Goal: Task Accomplishment & Management: Manage account settings

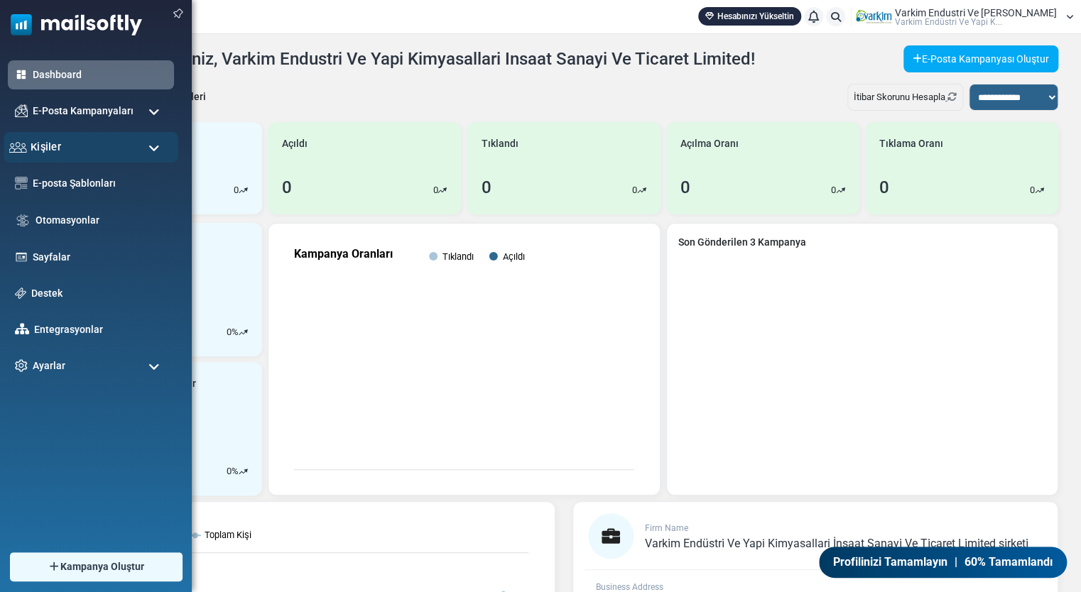
click at [53, 141] on span "Kişiler" at bounding box center [46, 147] width 31 height 16
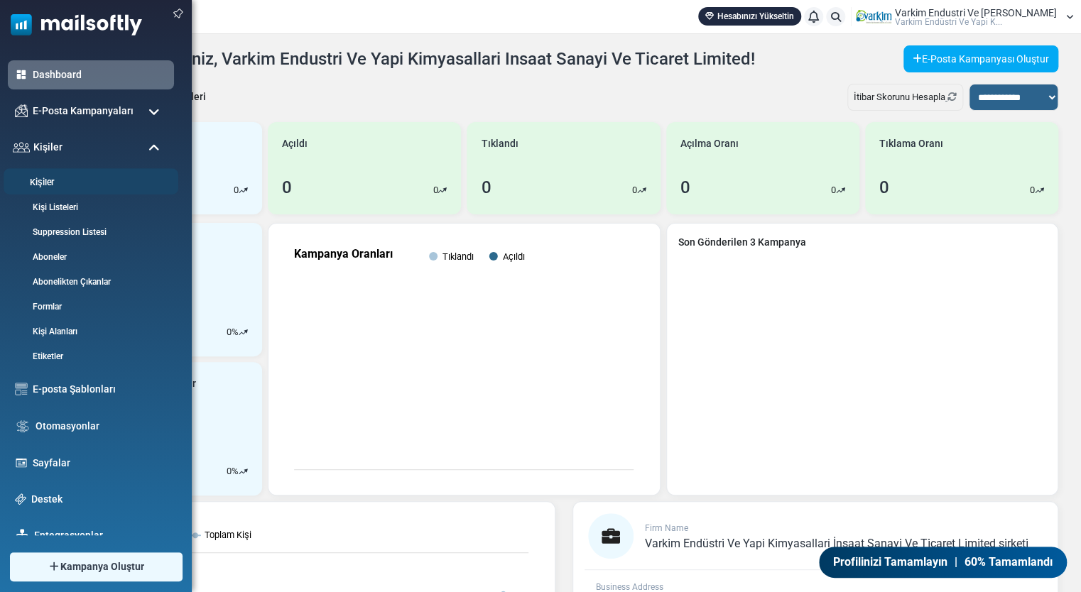
click at [55, 187] on link "Kişiler" at bounding box center [89, 182] width 170 height 13
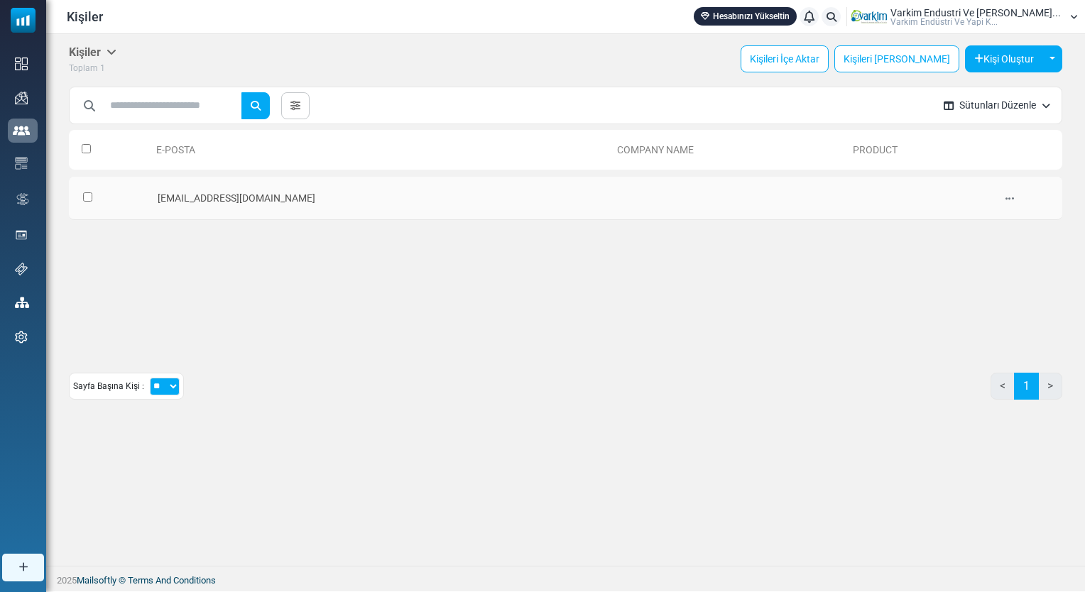
click at [252, 202] on td "pazarlama@varkim.com.tr" at bounding box center [381, 198] width 461 height 43
click at [1006, 195] on icon at bounding box center [1010, 199] width 9 height 10
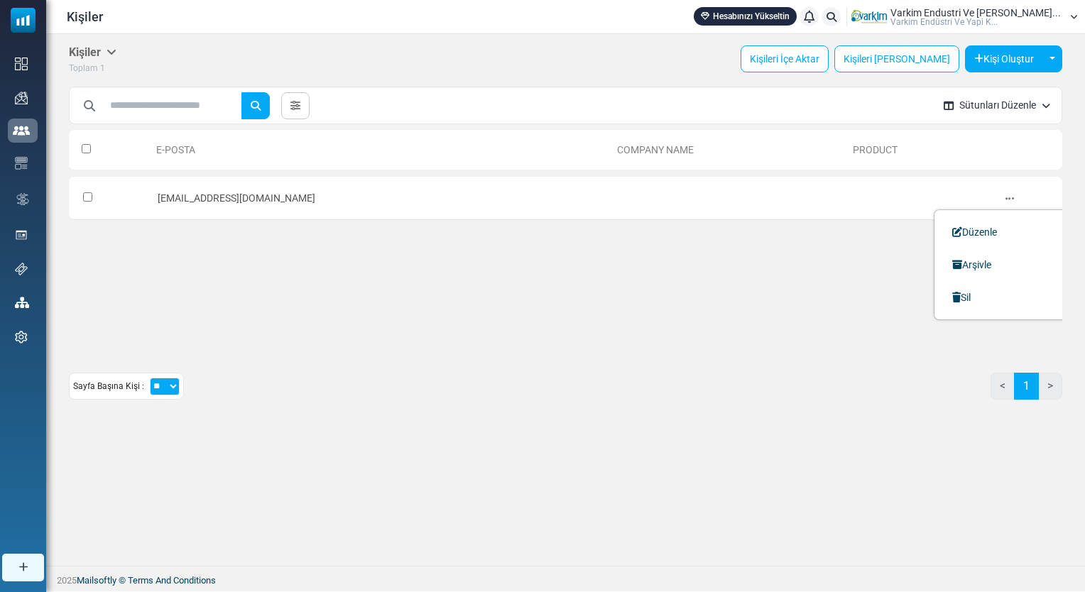
click at [624, 290] on div "E-Posta Company Name Product 0 Selected Create List Add to Contact List Assign …" at bounding box center [566, 236] width 994 height 227
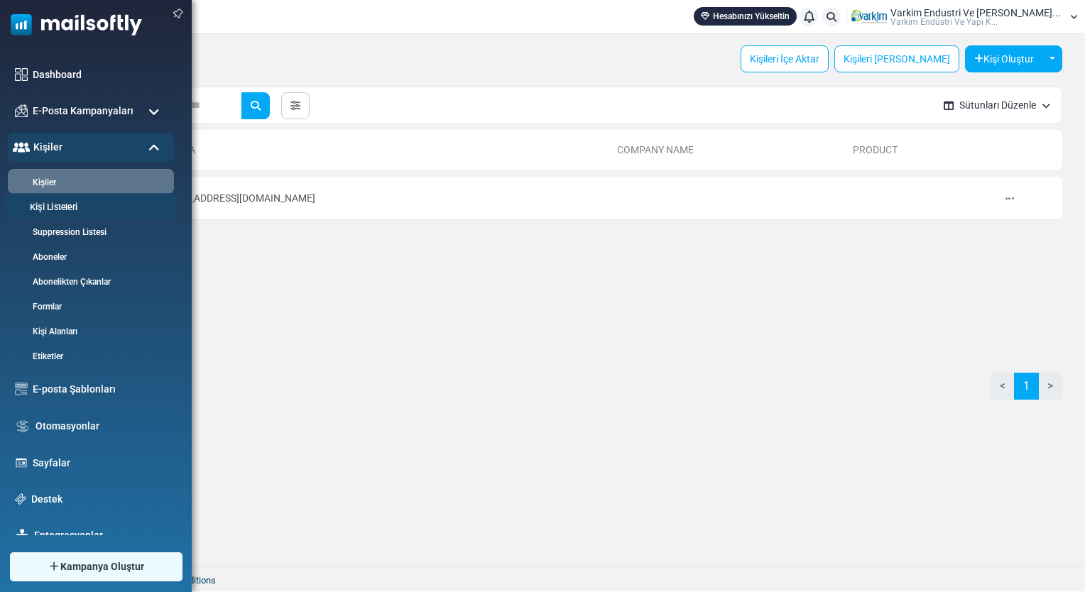
click at [65, 208] on link "Kişi Listeleri" at bounding box center [89, 207] width 170 height 13
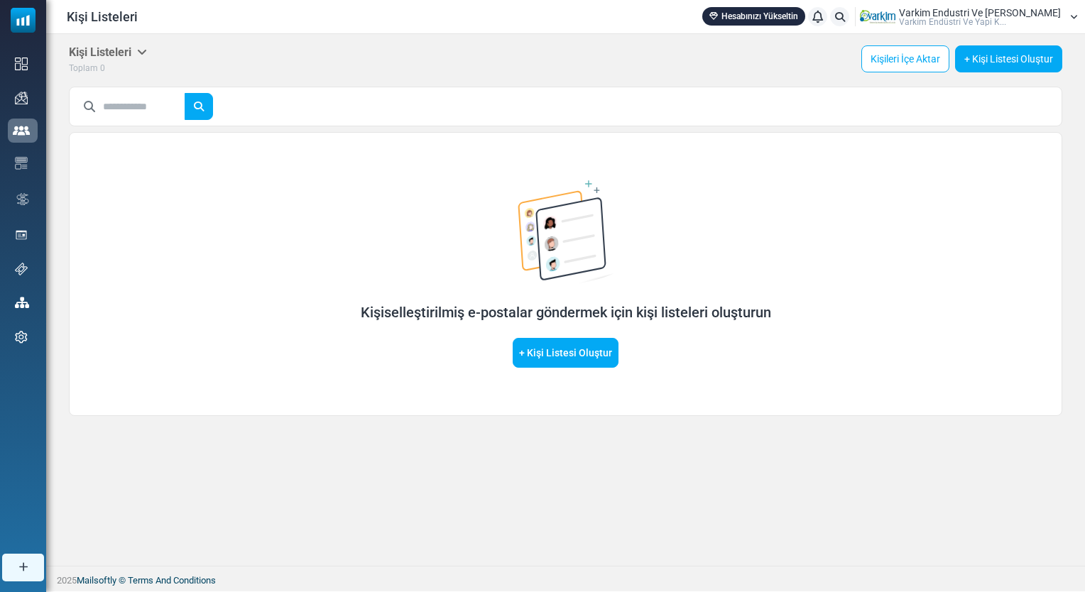
click at [335, 379] on div "Kişiselleştirilmiş e-postalar göndermek için kişi listeleri oluşturun + Kişi Li…" at bounding box center [566, 274] width 994 height 284
click at [558, 359] on link "+ Kişi Listesi Oluştur" at bounding box center [566, 353] width 106 height 30
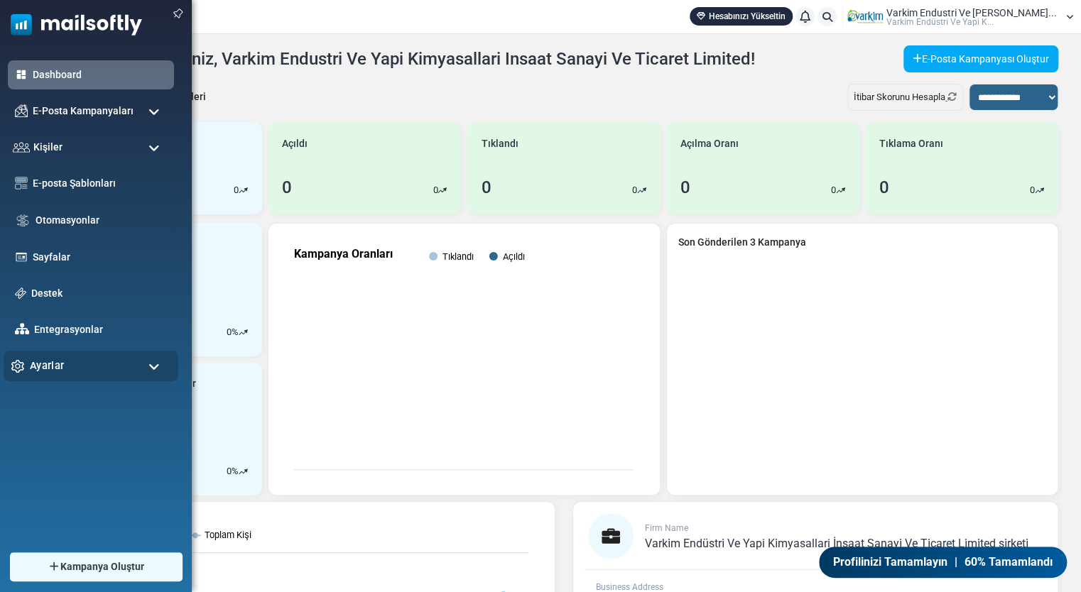
click at [90, 360] on div "Ayarlar" at bounding box center [91, 366] width 175 height 31
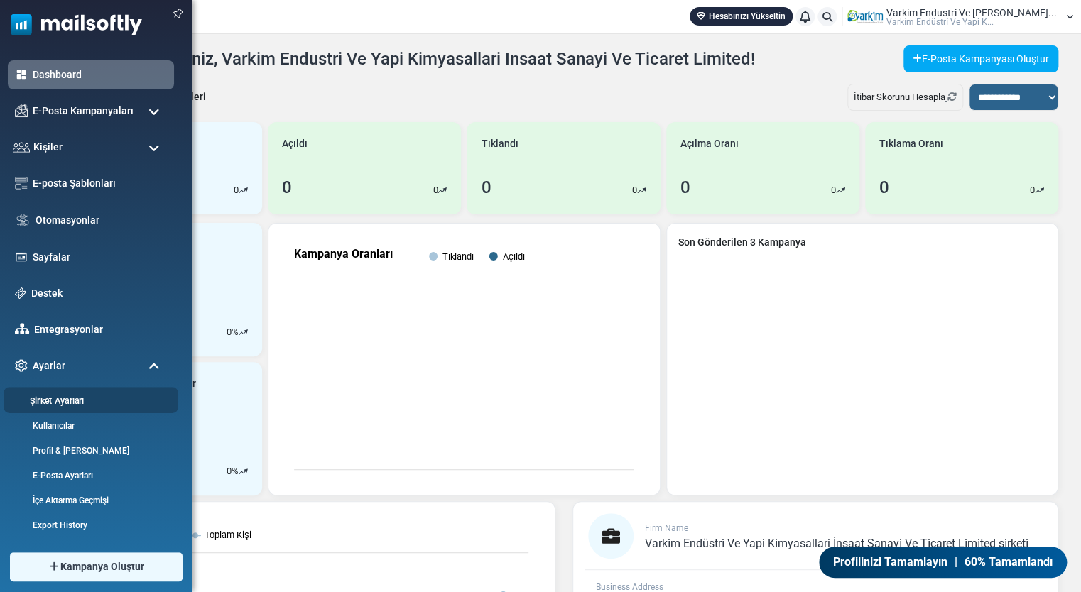
click at [94, 402] on link "Şirket Ayarları" at bounding box center [89, 400] width 170 height 13
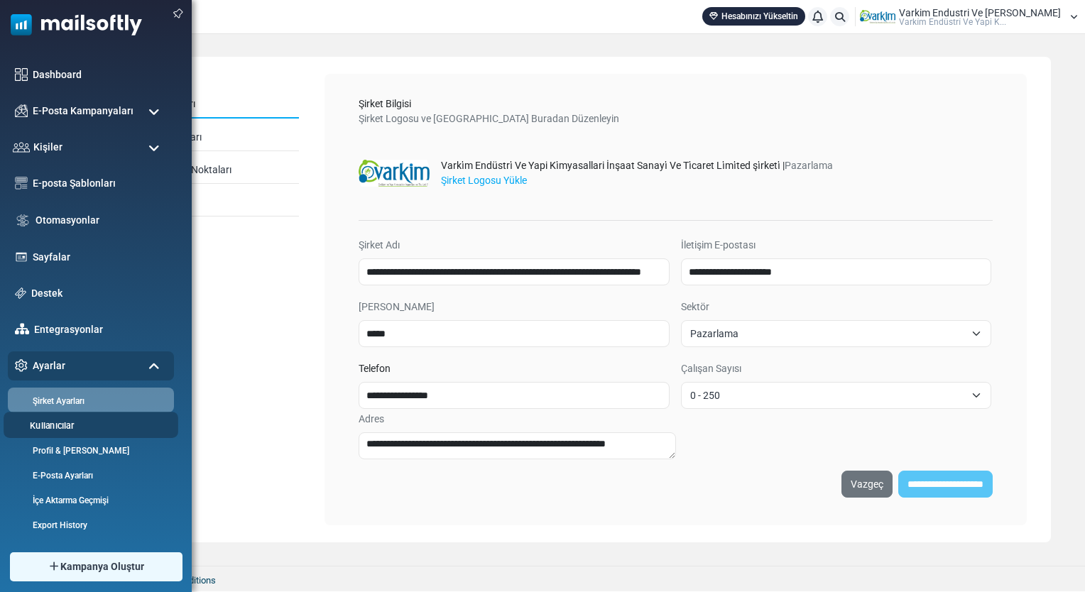
click at [69, 418] on li "Kullanıcılar" at bounding box center [91, 425] width 175 height 26
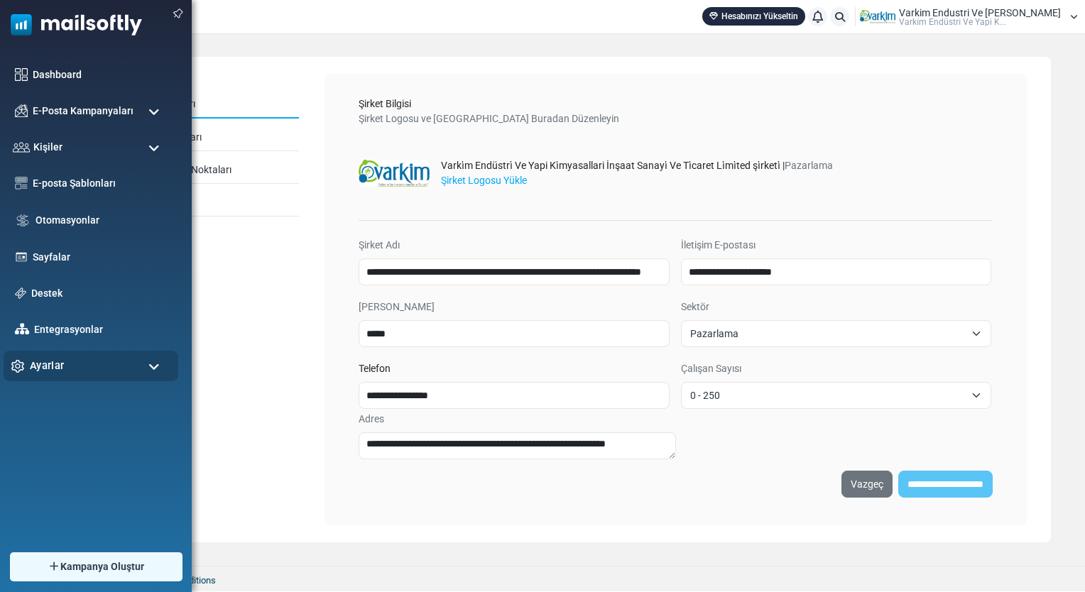
click at [72, 373] on div "Ayarlar" at bounding box center [91, 366] width 175 height 31
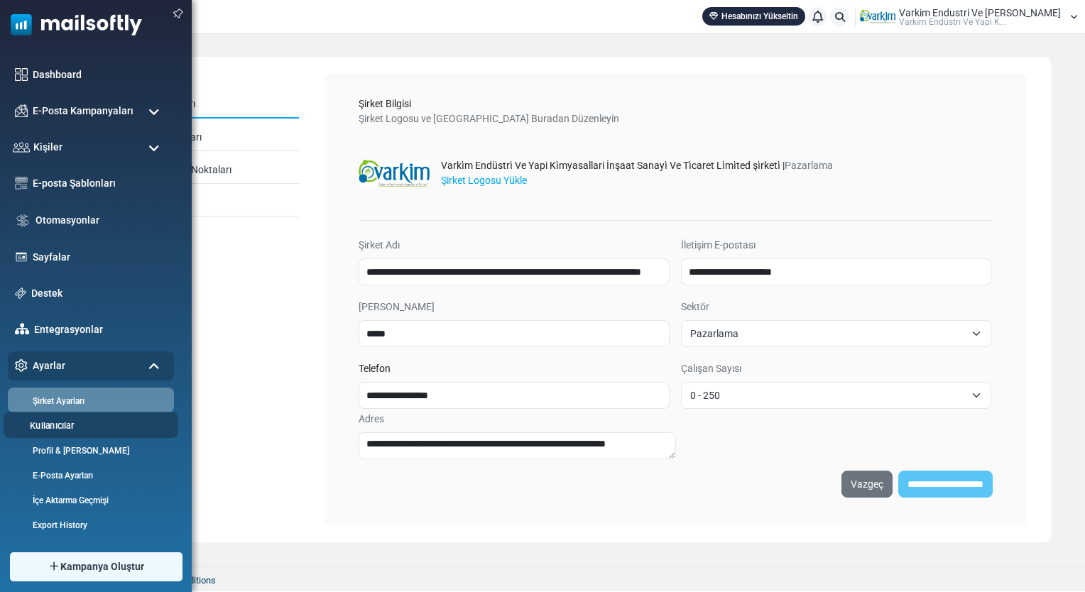
click at [78, 428] on link "Kullanıcılar" at bounding box center [89, 425] width 170 height 13
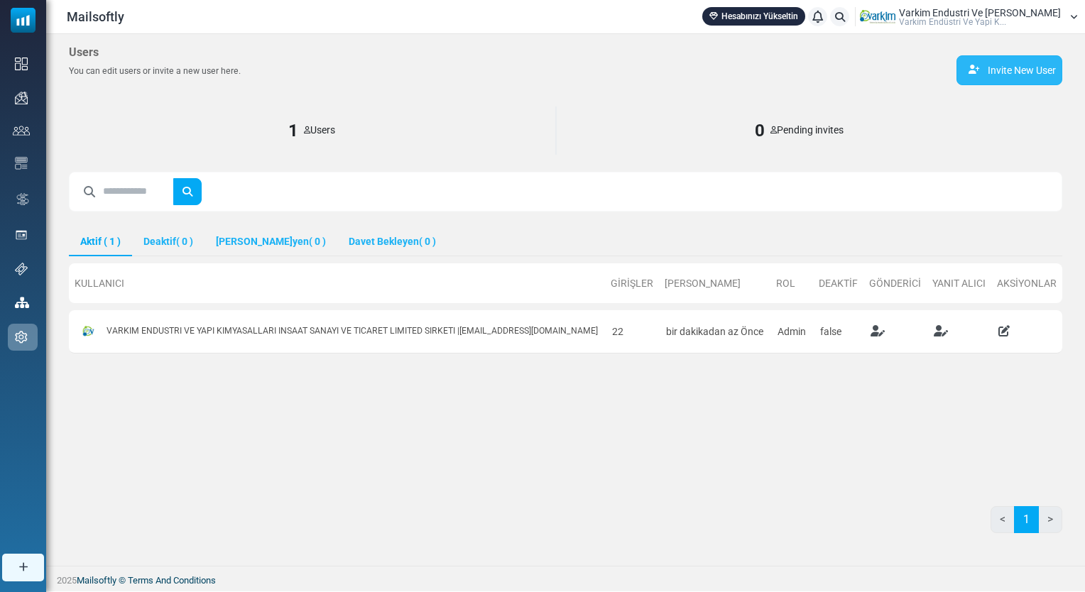
click at [1031, 75] on link "Invite New User" at bounding box center [1010, 70] width 106 height 30
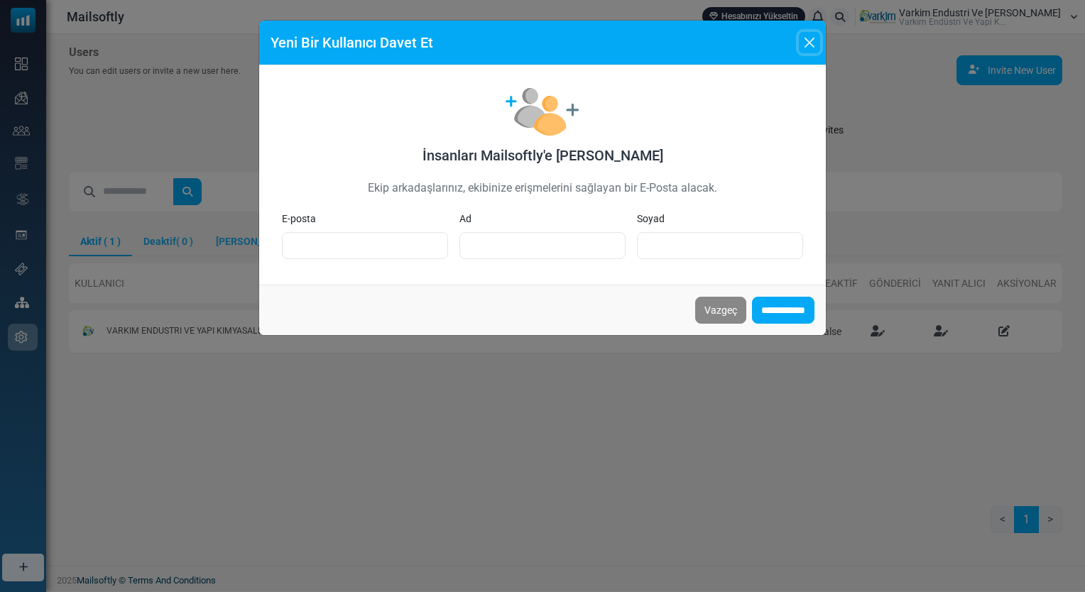
click at [806, 47] on button "Close" at bounding box center [809, 42] width 21 height 21
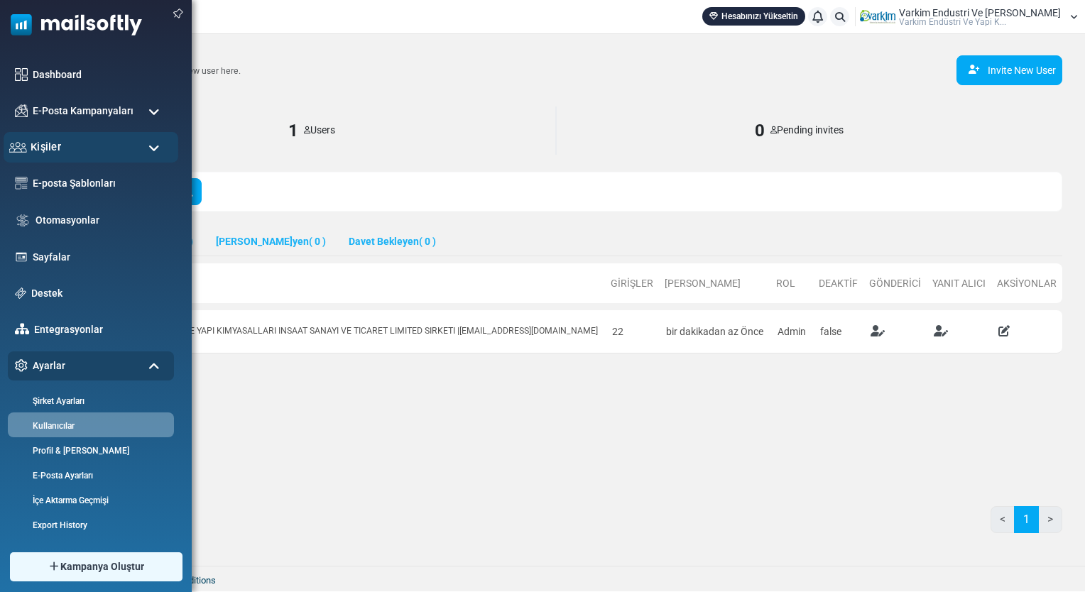
click at [26, 138] on div "Kişiler" at bounding box center [91, 147] width 175 height 31
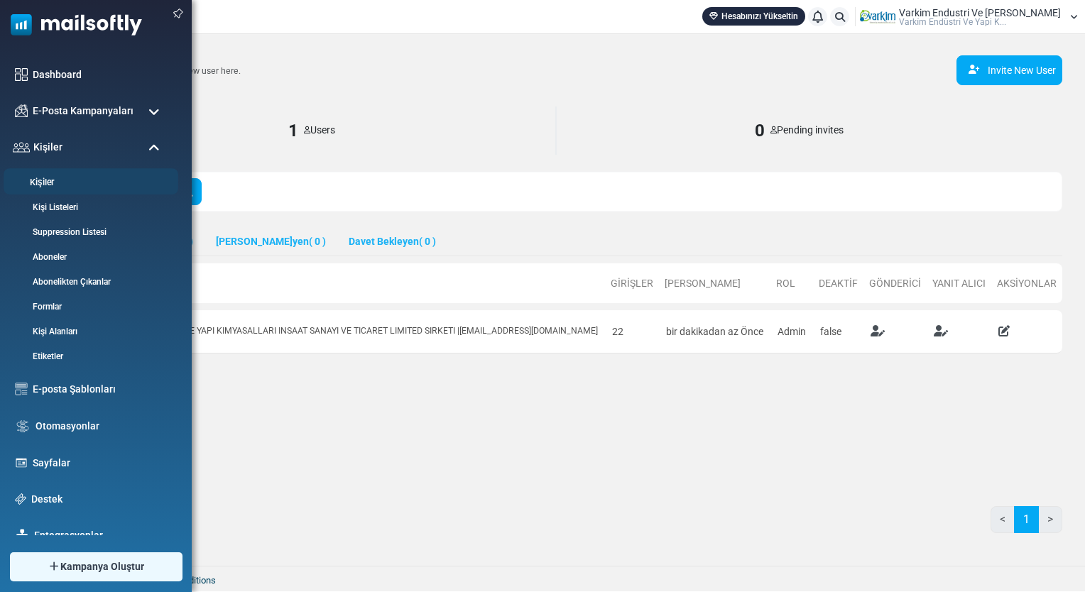
click at [74, 188] on link "Kişiler" at bounding box center [89, 182] width 170 height 13
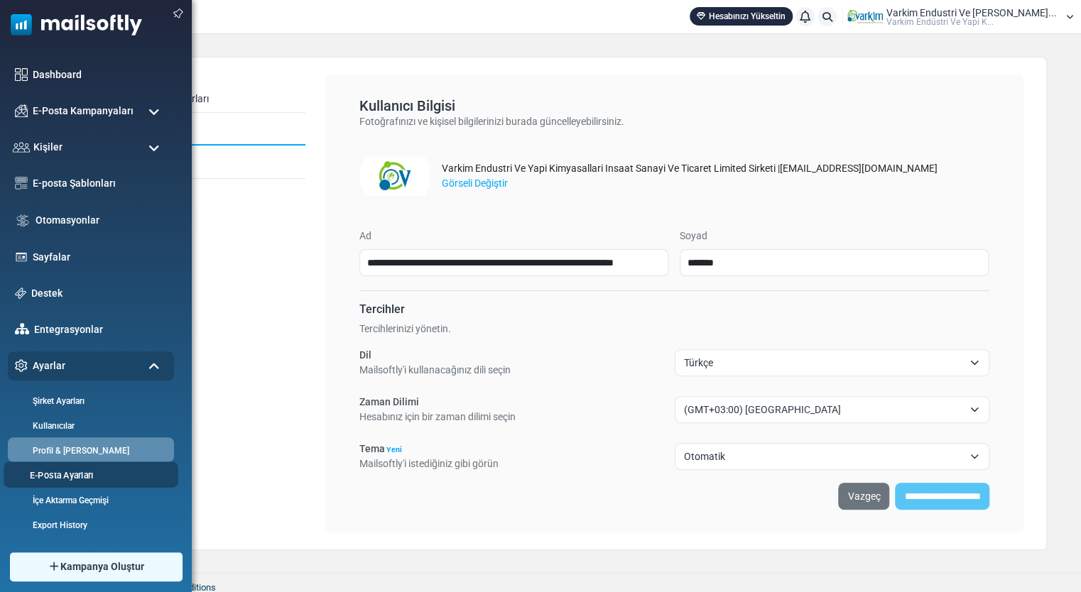
click at [88, 476] on link "E-Posta Ayarları" at bounding box center [89, 475] width 170 height 13
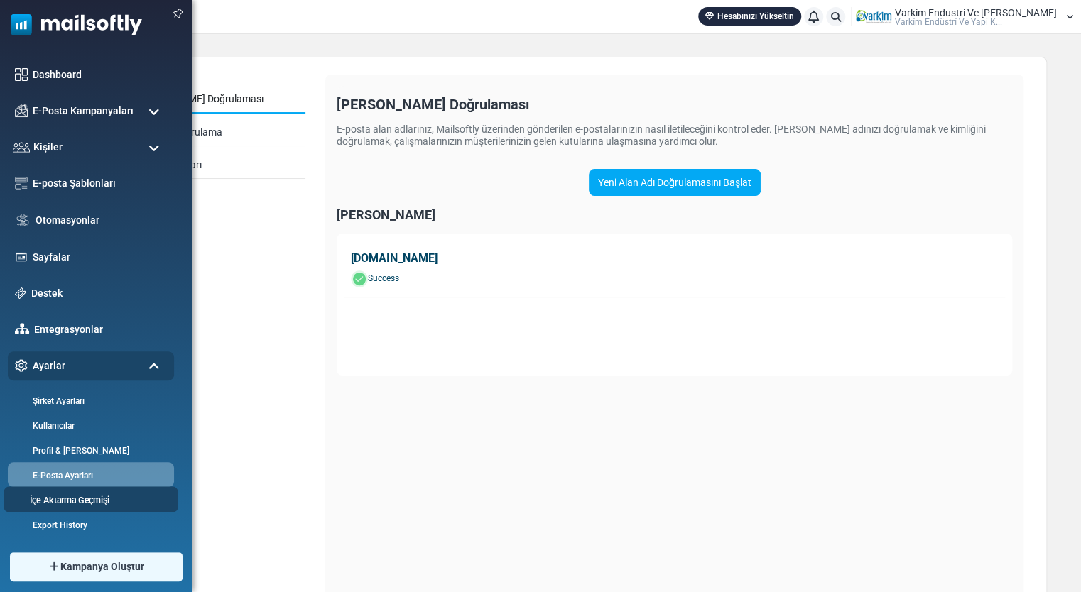
click at [104, 505] on link "İçe Aktarma Geçmişi" at bounding box center [89, 500] width 170 height 13
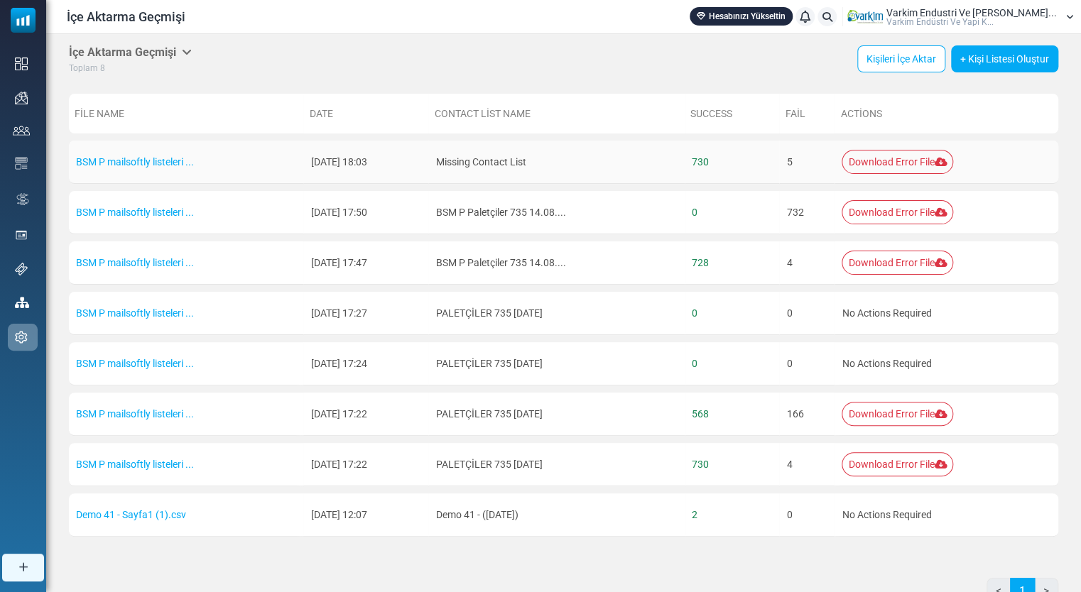
drag, startPoint x: 185, startPoint y: 173, endPoint x: 599, endPoint y: 172, distance: 413.4
click at [599, 172] on td "Missing Contact List" at bounding box center [556, 162] width 256 height 43
click at [770, 546] on div "File Name Date Contact List Name Success Fail Actions BSM P mailsoftly listeler…" at bounding box center [563, 321] width 989 height 469
click at [165, 532] on table "File Name Date Contact List Name Success Fail Actions BSM P mailsoftly listeler…" at bounding box center [563, 315] width 989 height 457
click at [156, 516] on link "Demo 41 - Sayfa1 (1).csv" at bounding box center [131, 514] width 110 height 11
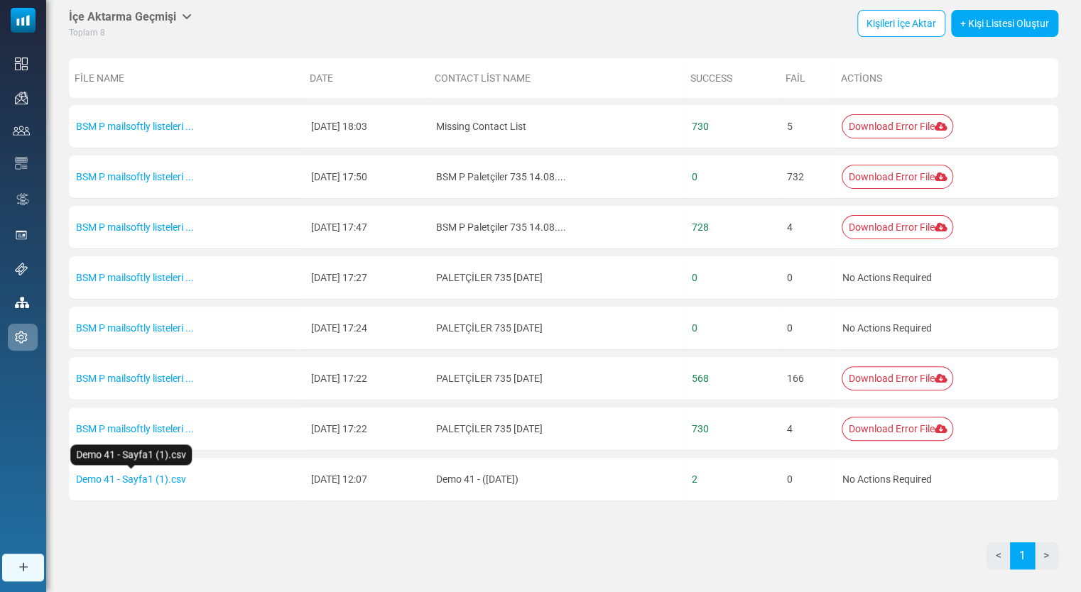
scroll to position [55, 0]
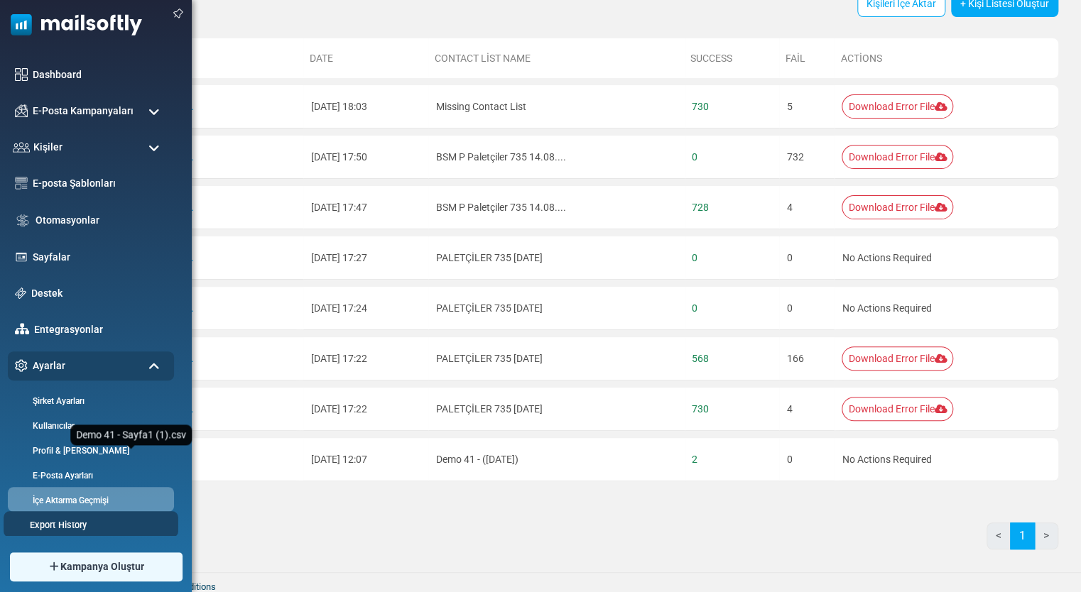
click at [71, 519] on link "Export History" at bounding box center [89, 525] width 170 height 13
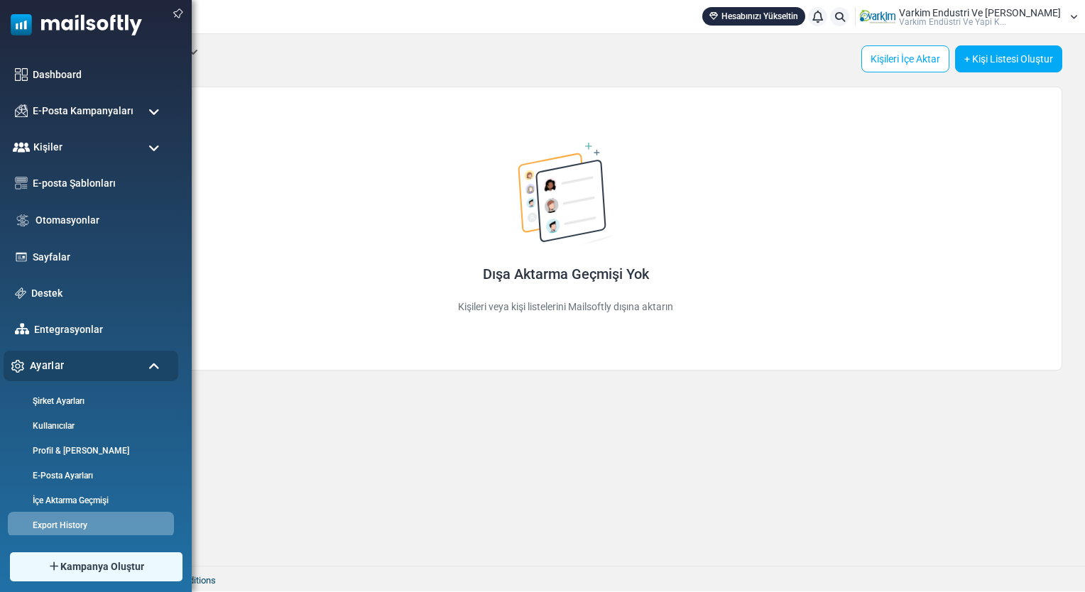
click at [99, 354] on div "Ayarlar" at bounding box center [91, 366] width 175 height 31
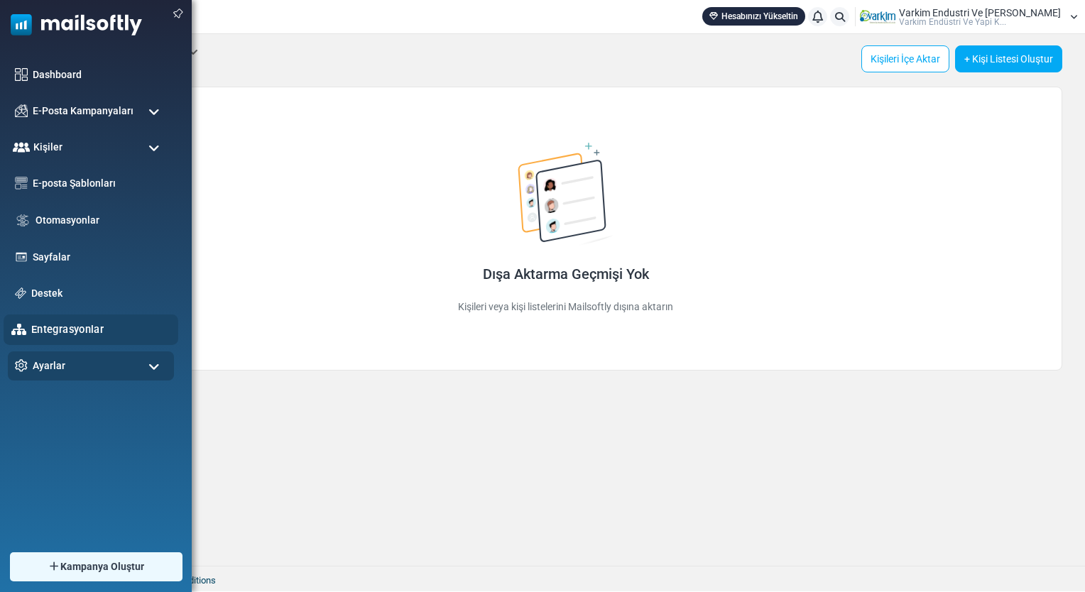
click at [87, 332] on link "Entegrasyonlar" at bounding box center [100, 330] width 139 height 16
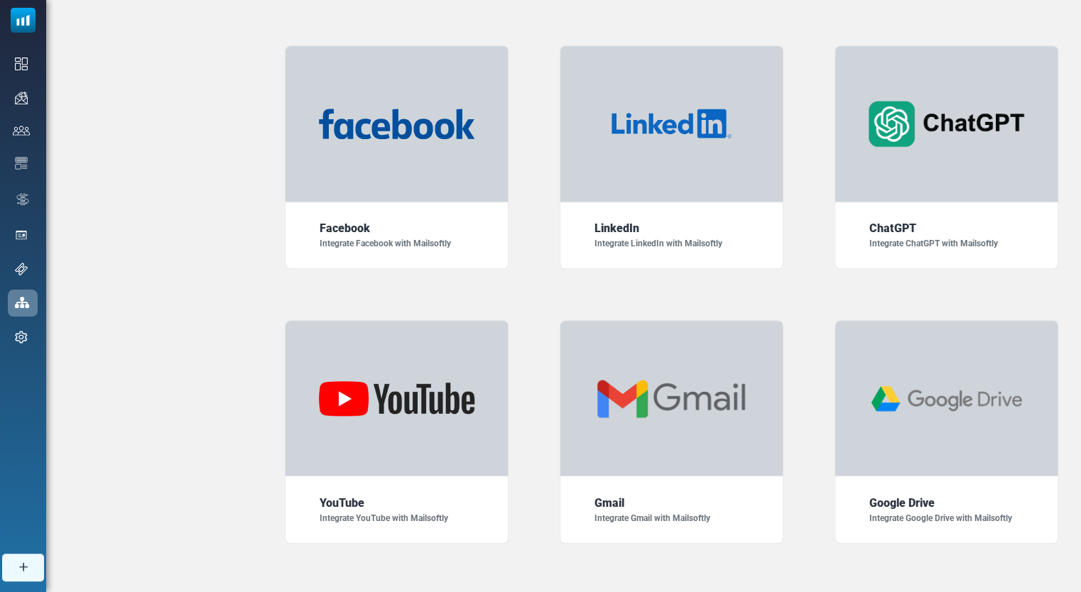
scroll to position [363, 0]
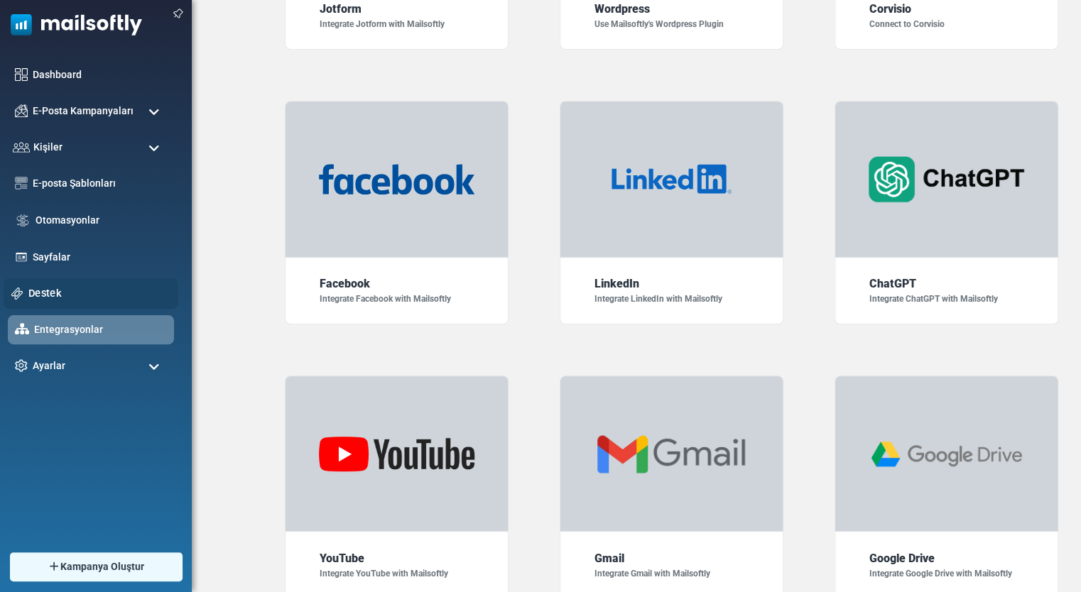
click at [60, 298] on link "Destek" at bounding box center [99, 294] width 142 height 16
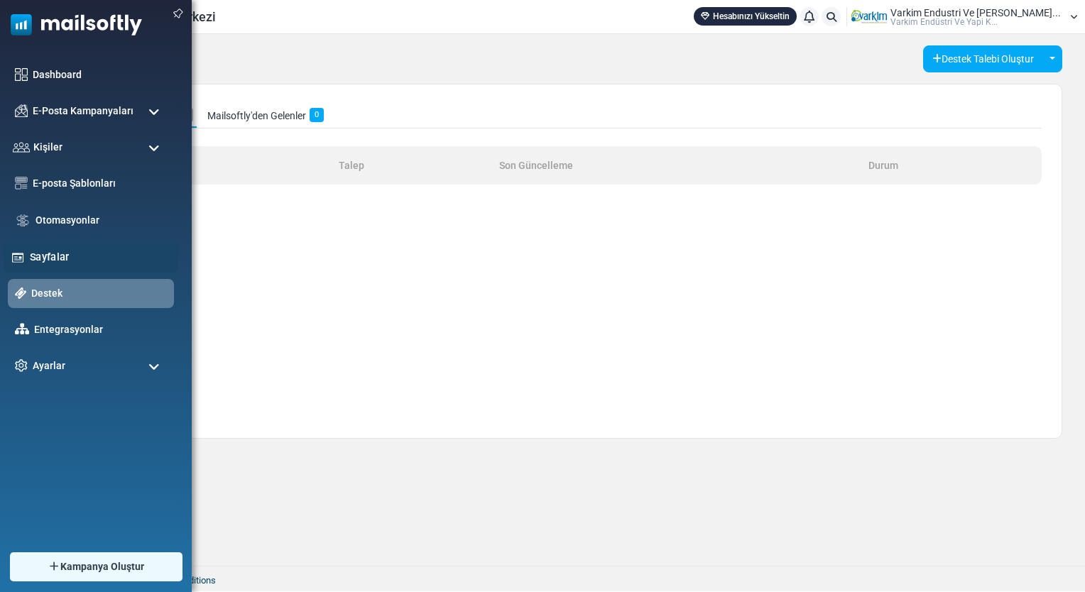
click at [40, 254] on link "Sayfalar" at bounding box center [100, 257] width 141 height 16
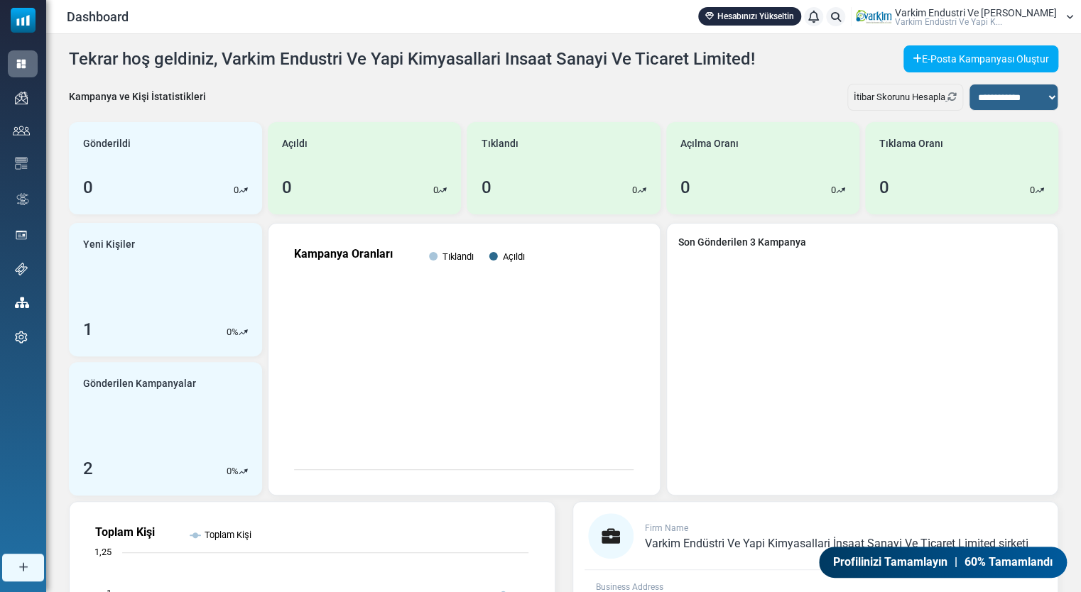
click at [1014, 27] on div "Dashboard Hesabınızı Yükseltin Bildirimler Varkim Endustri Ve Yapi Kim... Varki…" at bounding box center [563, 16] width 1035 height 33
click at [1020, 16] on span "Varkim Endustri Ve [PERSON_NAME]" at bounding box center [976, 13] width 162 height 10
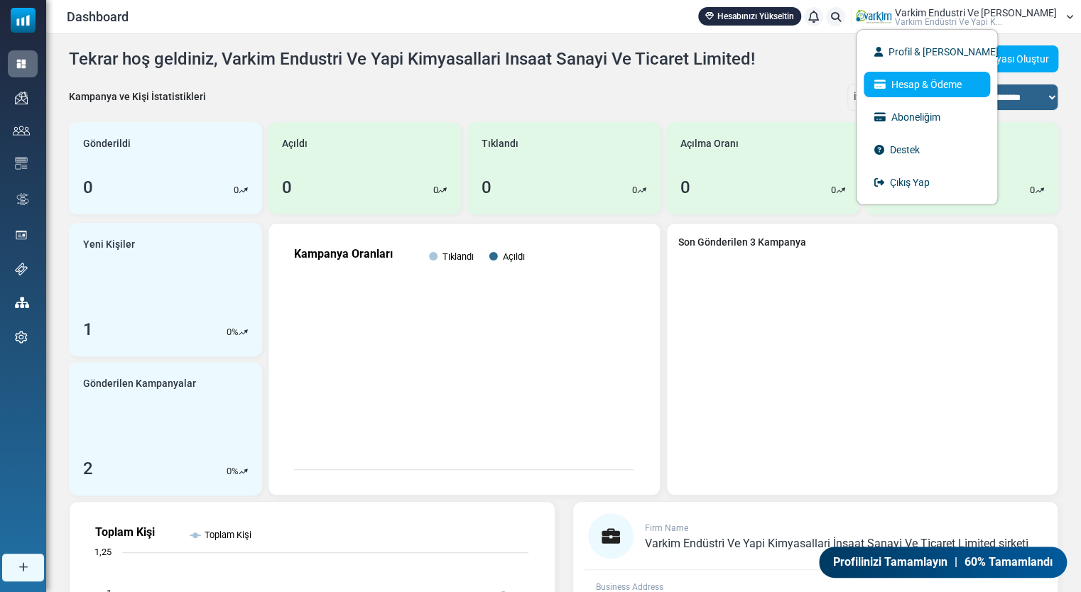
click at [985, 80] on link "Hesap & Ödeme" at bounding box center [927, 85] width 126 height 26
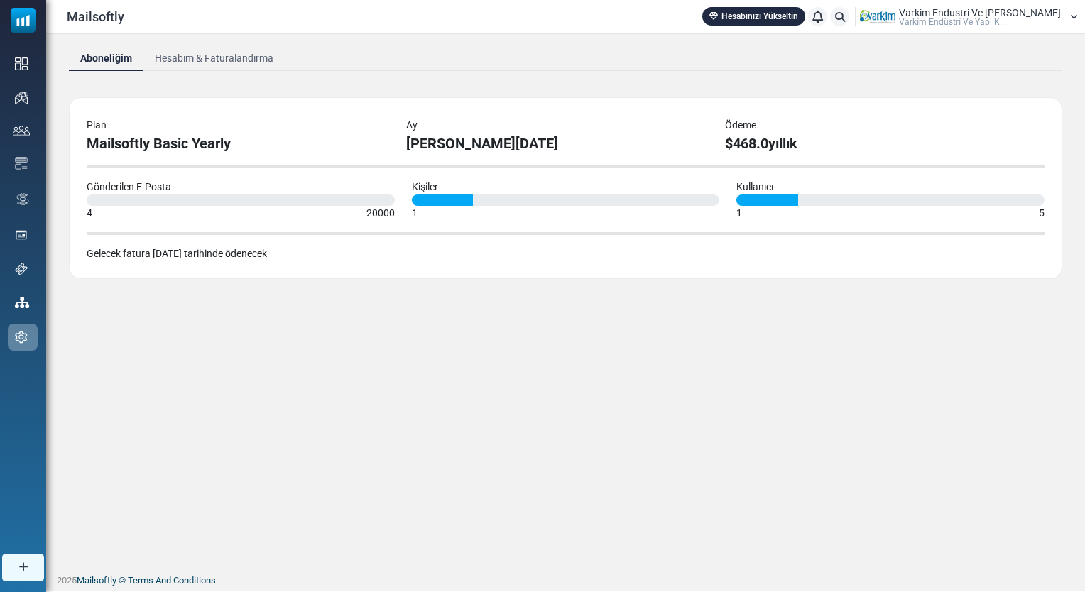
click at [212, 55] on link "Hesabım & Faturalandırma" at bounding box center [213, 58] width 141 height 26
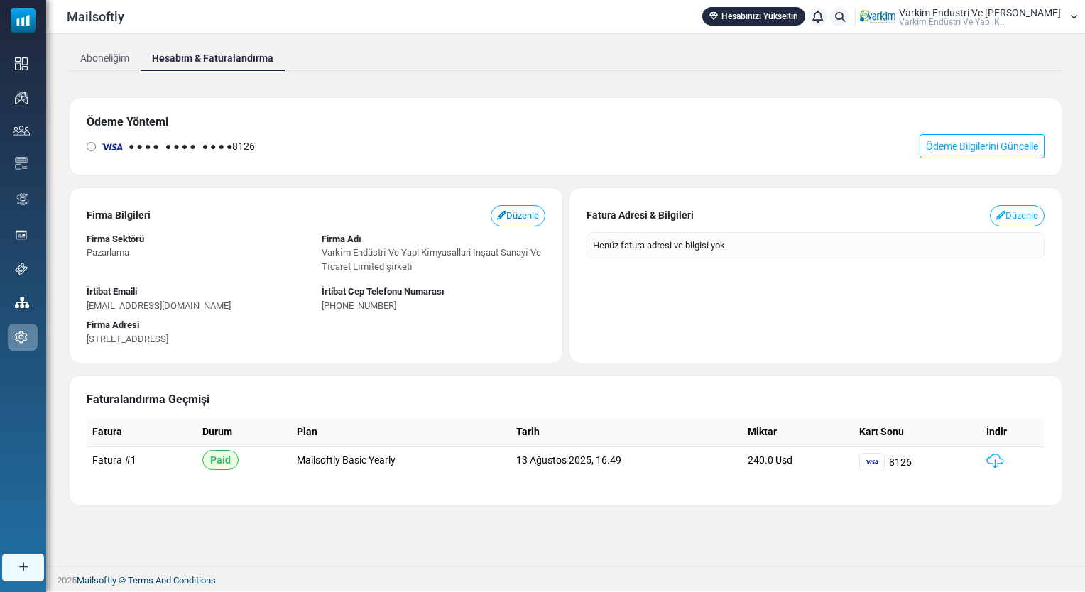
click at [521, 210] on link "Düzenle" at bounding box center [518, 215] width 55 height 21
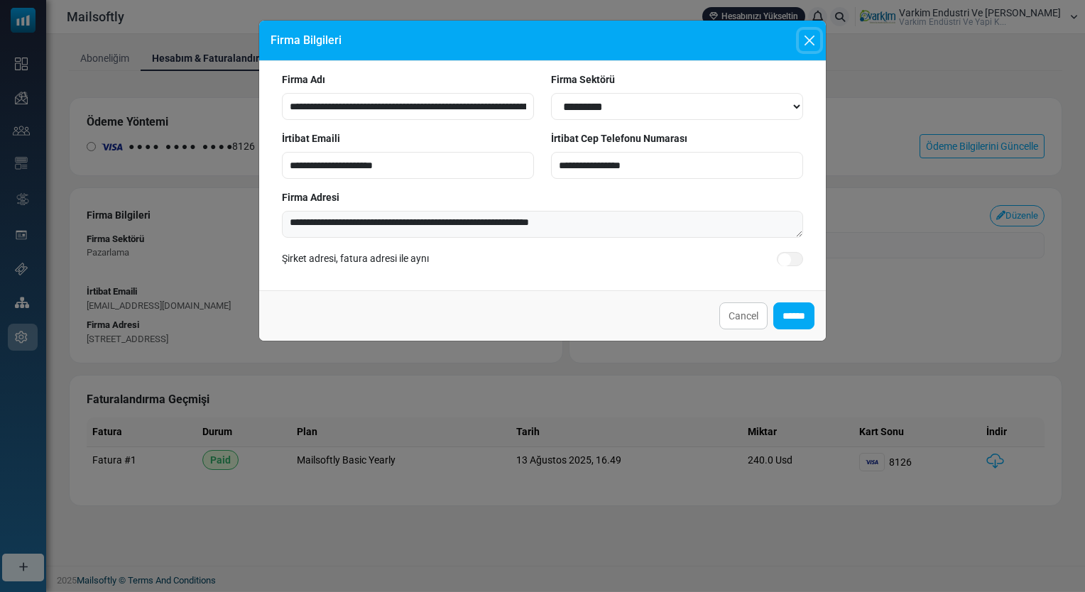
click at [820, 36] on button "Close" at bounding box center [809, 40] width 21 height 21
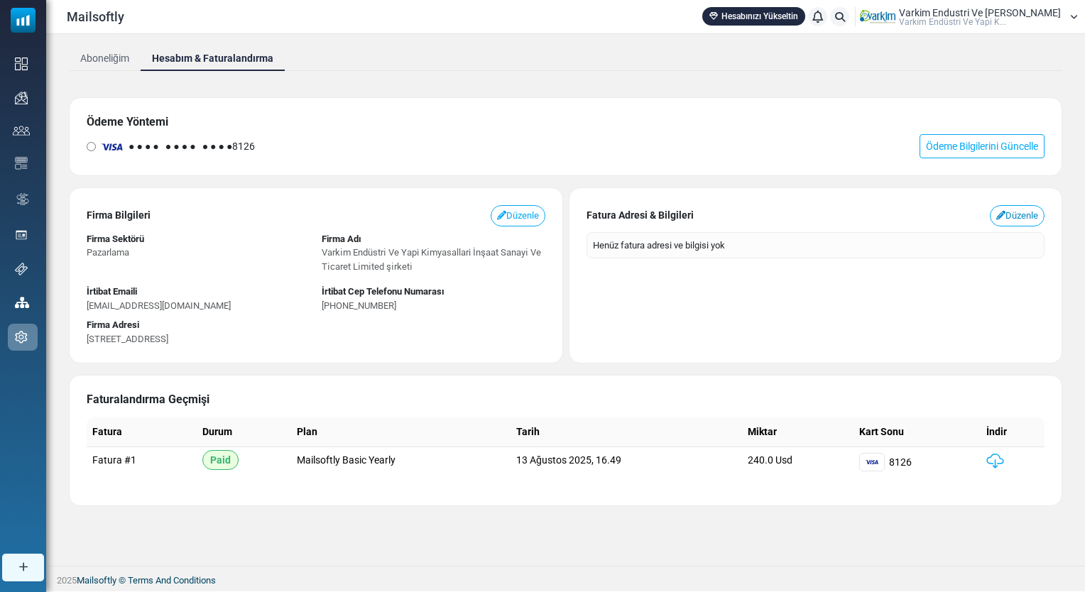
click at [1015, 211] on link "Düzenle" at bounding box center [1017, 215] width 55 height 21
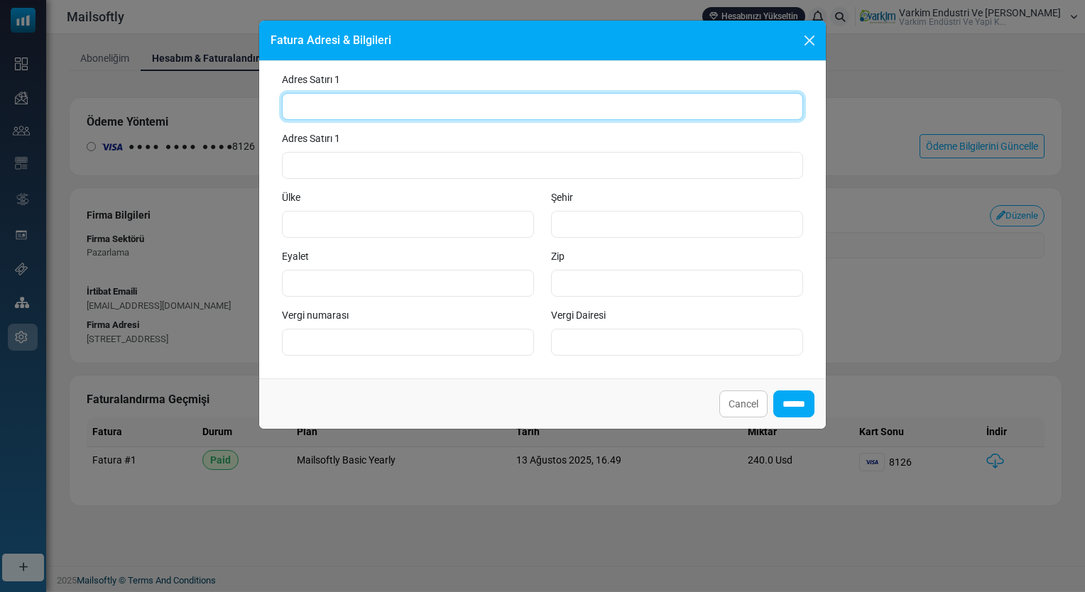
click at [442, 117] on input "text" at bounding box center [542, 106] width 521 height 27
type input "**********"
type input "*******"
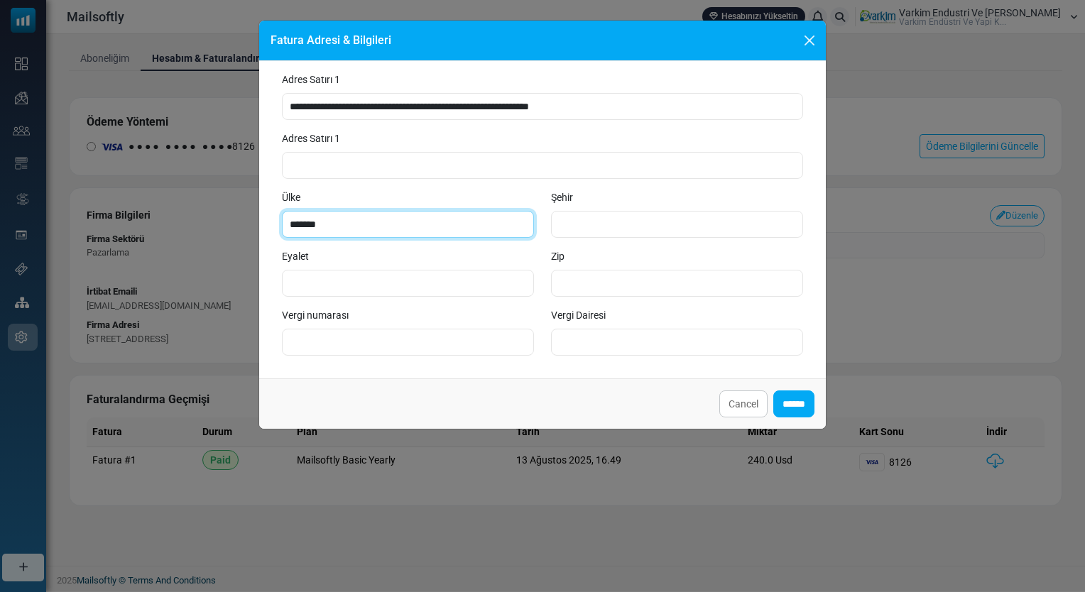
type input "*****"
type input "*******"
type input "*****"
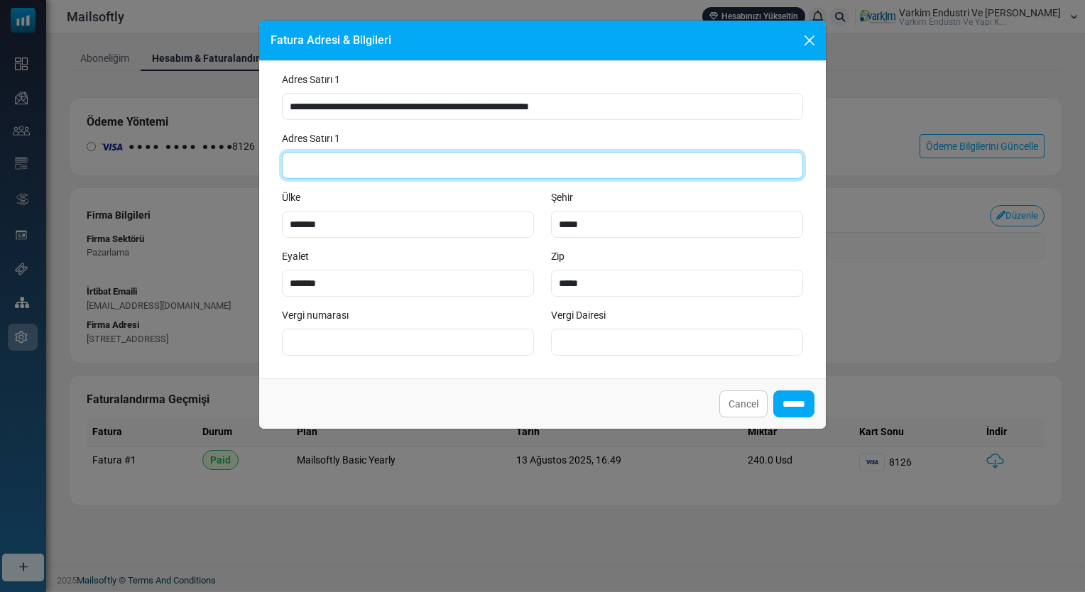
click at [442, 166] on input "text" at bounding box center [542, 165] width 521 height 27
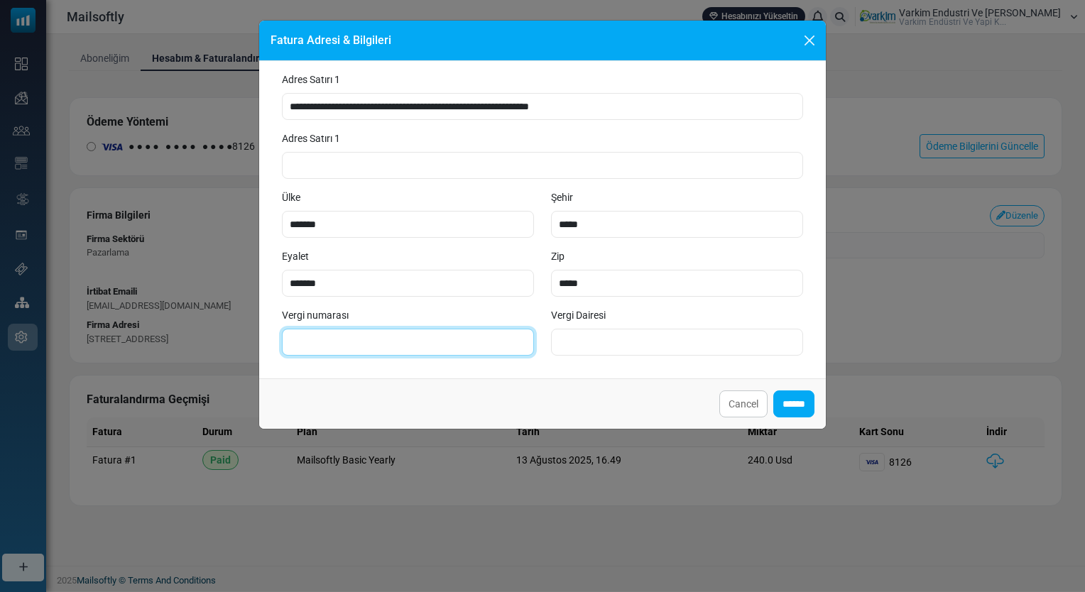
click at [446, 340] on input "text" at bounding box center [408, 342] width 252 height 27
drag, startPoint x: 551, startPoint y: 50, endPoint x: 732, endPoint y: 61, distance: 181.5
click at [732, 61] on div "**********" at bounding box center [543, 225] width 568 height 410
click at [398, 338] on input "text" at bounding box center [408, 342] width 252 height 27
click at [633, 52] on div "Fatura Adresi & Bilgileri" at bounding box center [542, 41] width 567 height 40
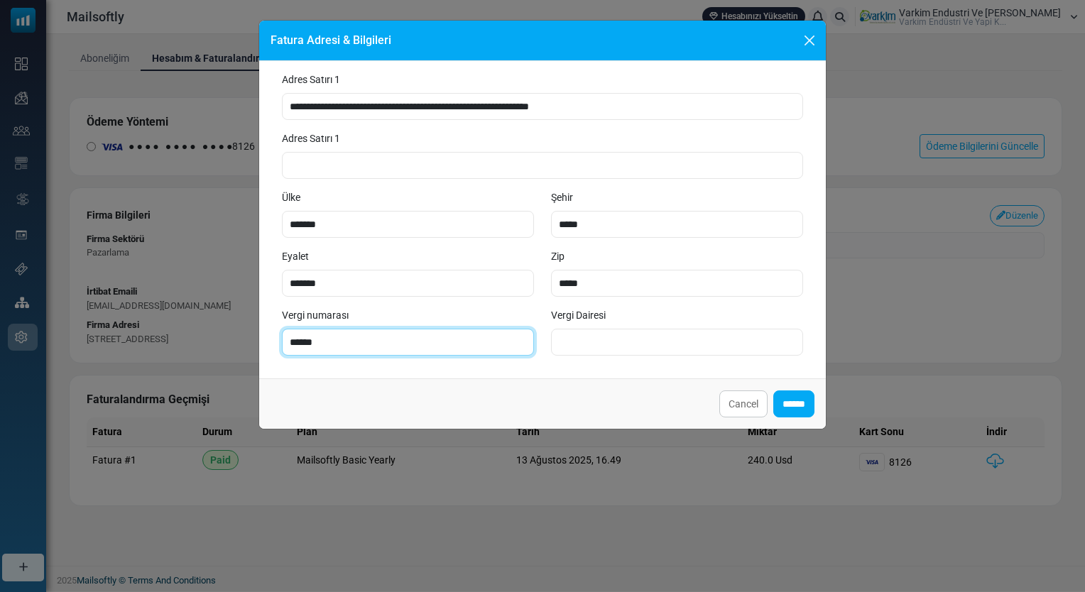
click at [399, 344] on input "******" at bounding box center [408, 342] width 252 height 27
type input "**********"
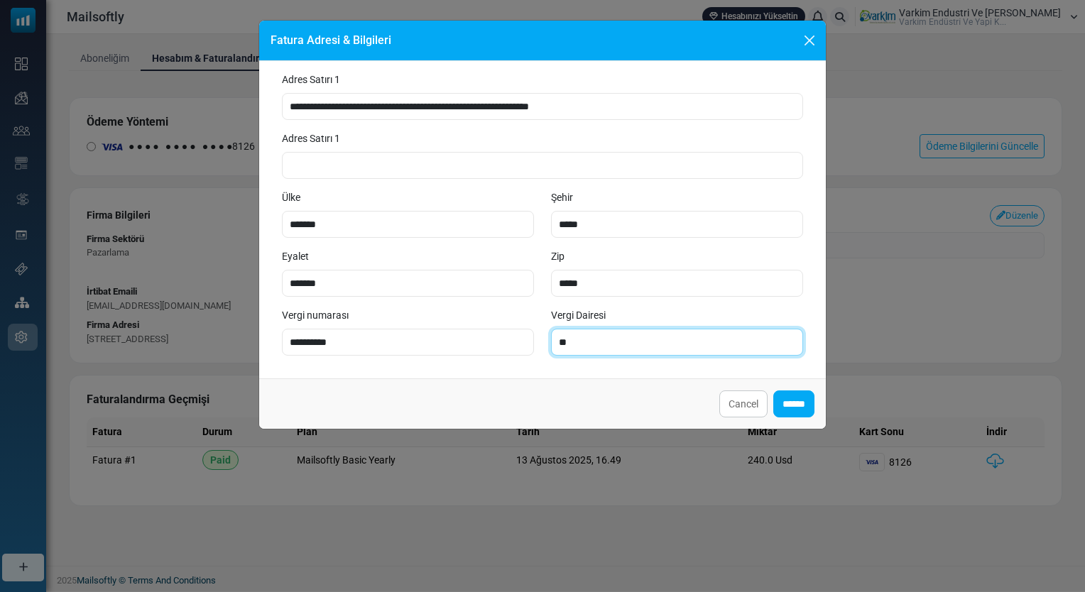
type input "*"
type input "*******"
click at [798, 397] on input "******" at bounding box center [794, 404] width 41 height 27
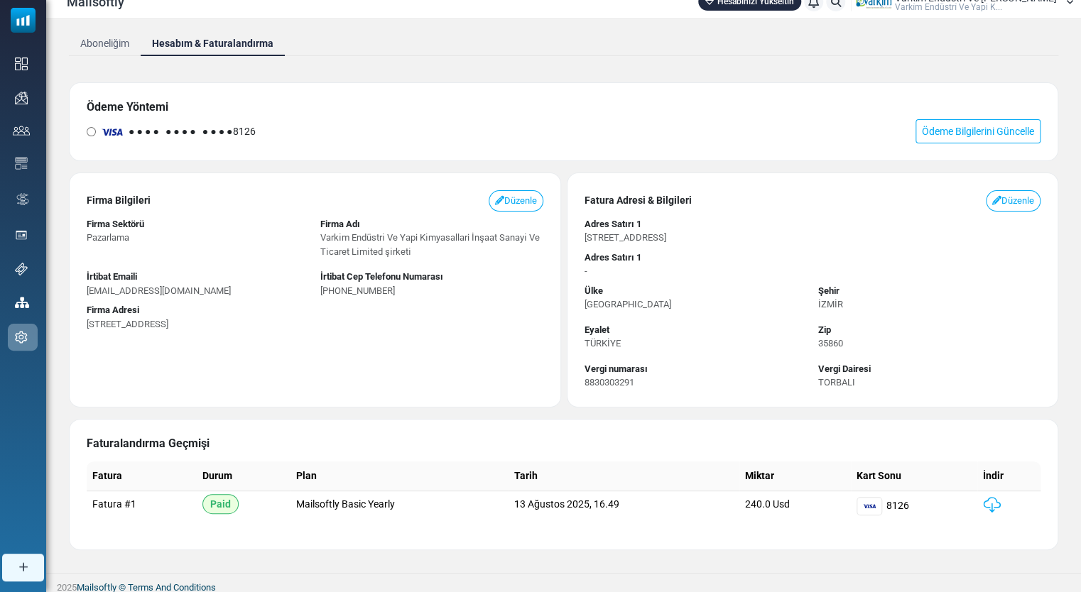
scroll to position [18, 0]
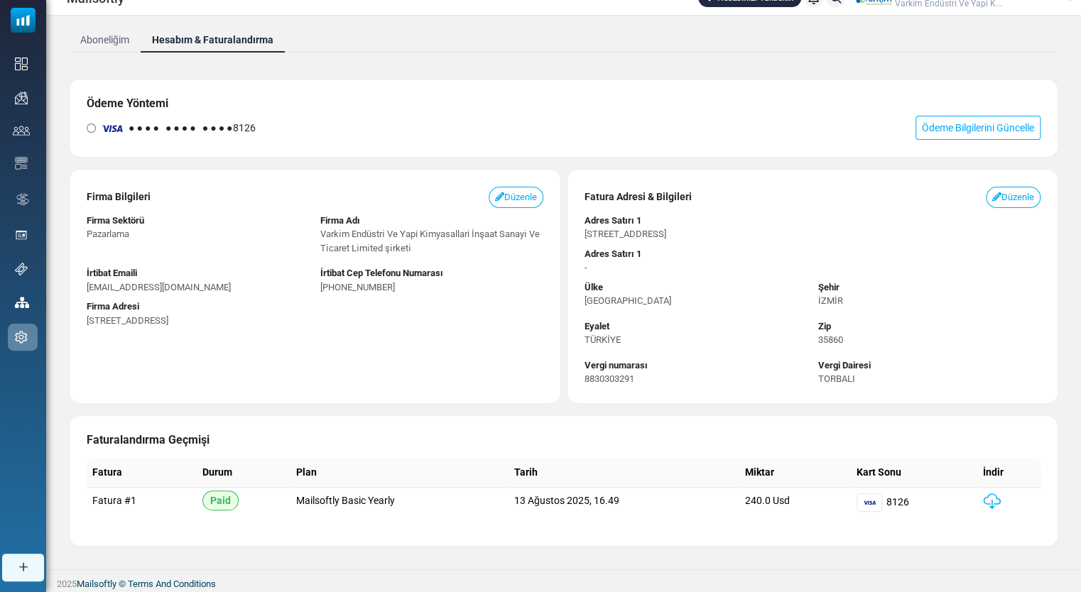
click at [993, 501] on img at bounding box center [992, 502] width 18 height 16
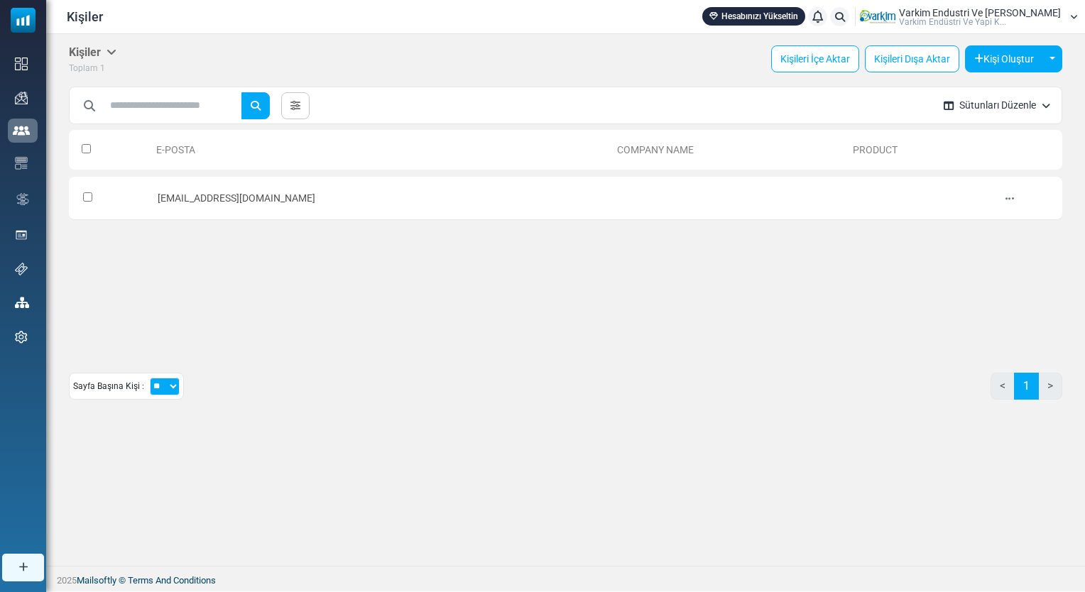
click at [340, 327] on div "E-Posta Company Name Product 0 Selected Create List Add to Contact List Assign …" at bounding box center [566, 236] width 994 height 227
click at [965, 8] on span "Varkim Endustri Ve [PERSON_NAME]" at bounding box center [980, 13] width 162 height 10
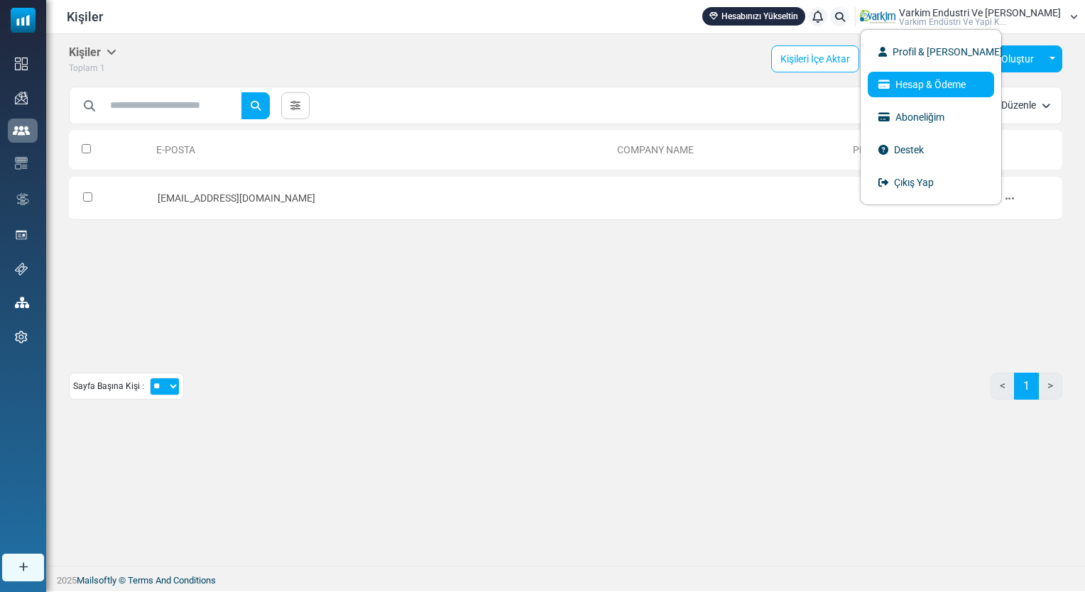
click at [965, 84] on link "Hesap & Ödeme" at bounding box center [931, 85] width 126 height 26
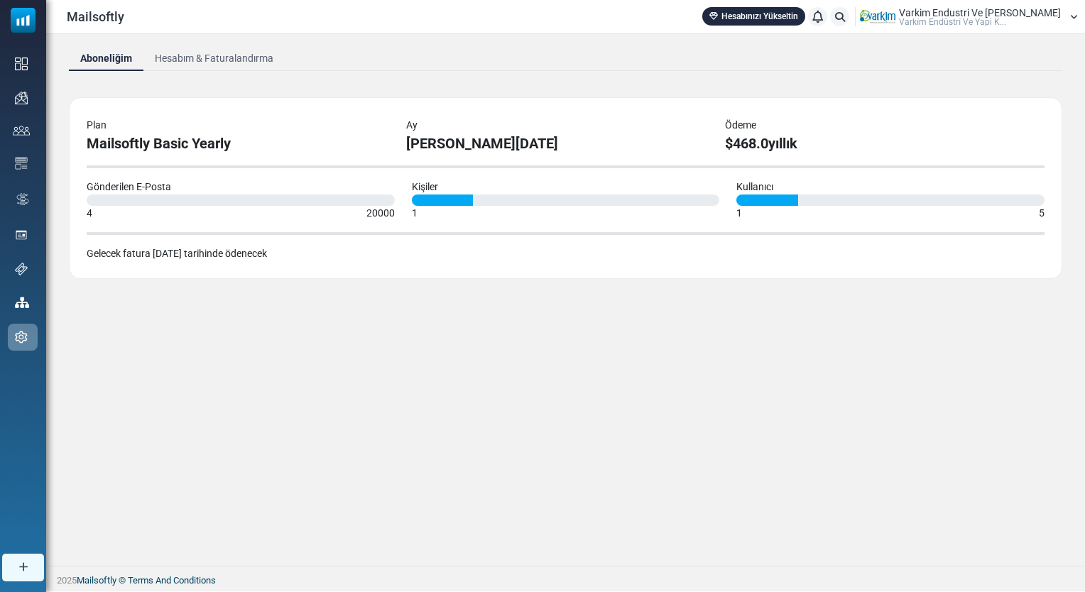
click at [953, 10] on span "Varkim Endustri Ve [PERSON_NAME]" at bounding box center [980, 13] width 162 height 10
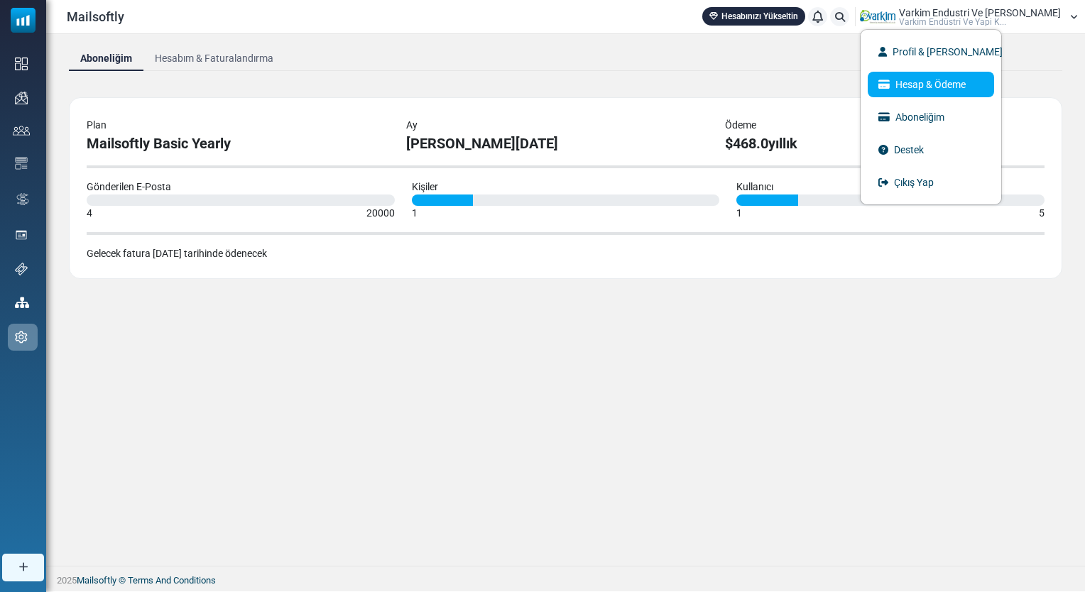
click at [958, 87] on link "Hesap & Ödeme" at bounding box center [931, 85] width 126 height 26
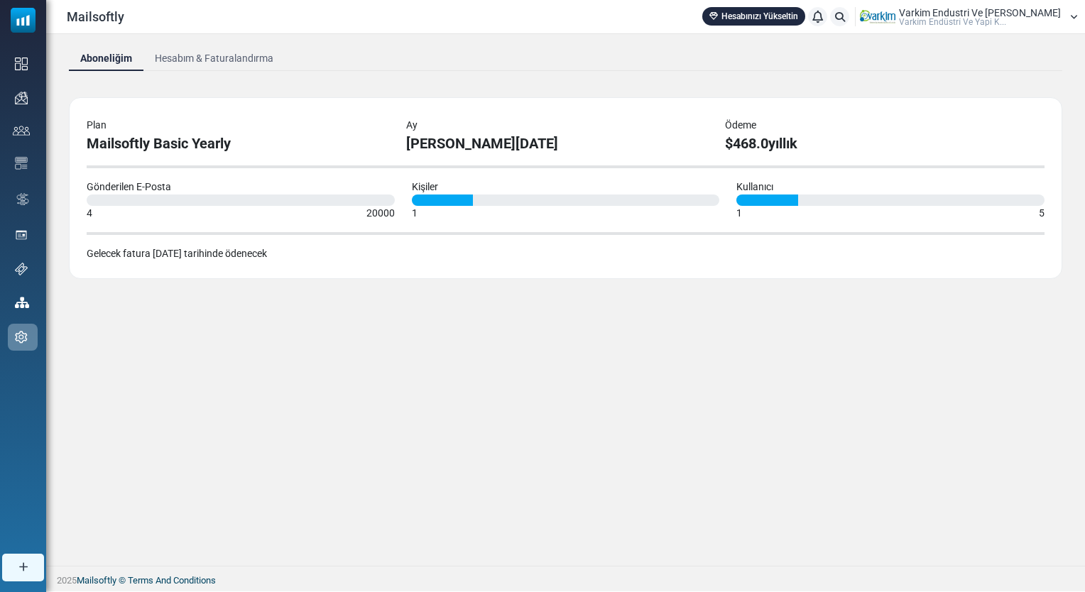
click at [202, 57] on link "Hesabım & Faturalandırma" at bounding box center [213, 58] width 141 height 26
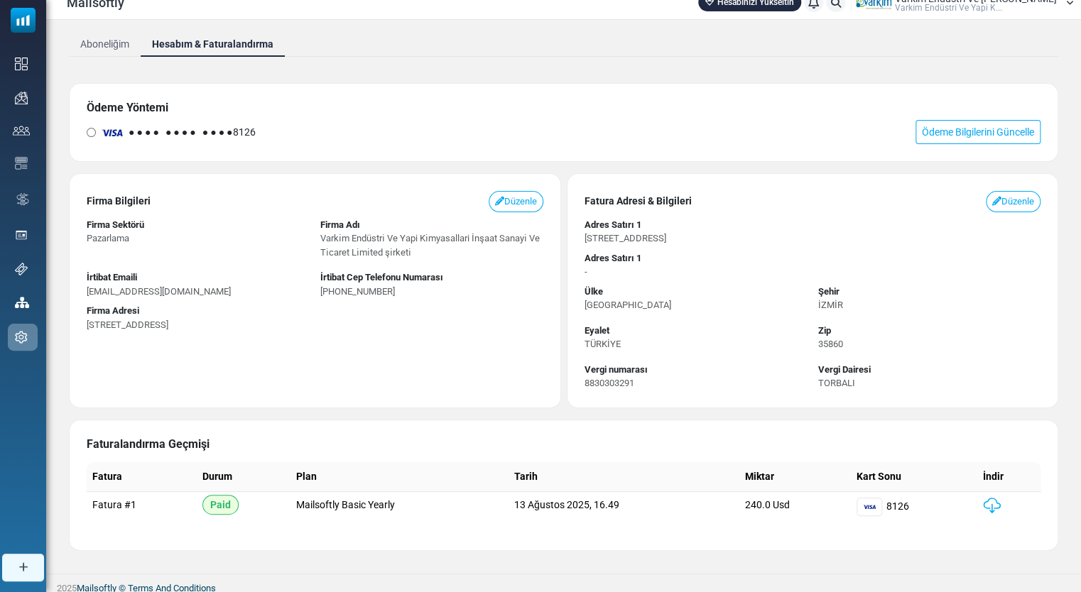
scroll to position [18, 0]
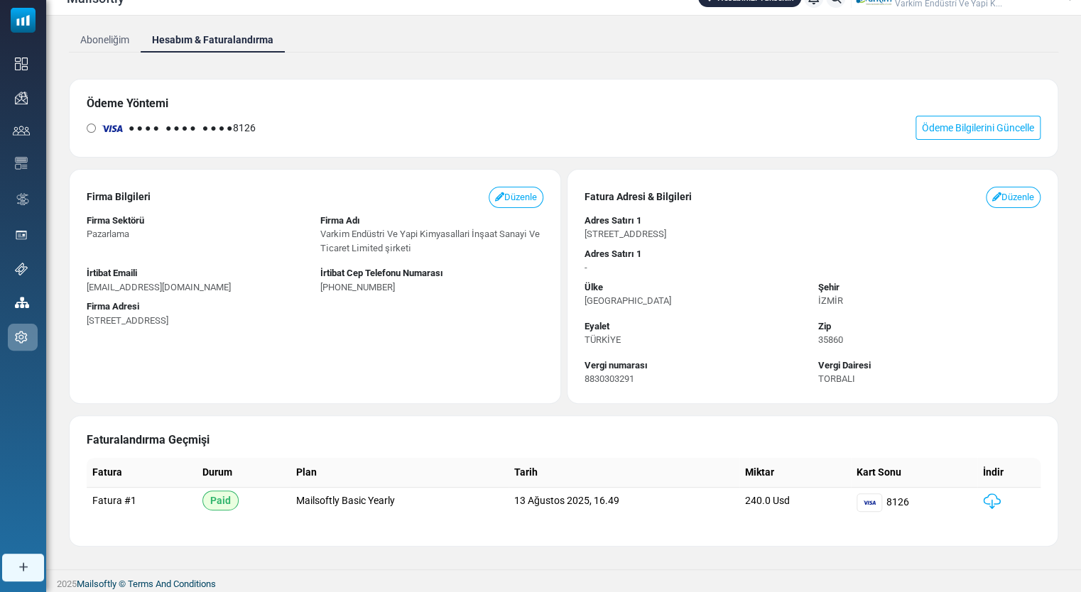
click at [993, 499] on img at bounding box center [992, 502] width 18 height 16
click at [524, 39] on ul "Aboneliğim Hesabım & Faturalandırma" at bounding box center [563, 40] width 989 height 26
click at [967, 119] on link "Ödeme Bilgilerini Güncelle" at bounding box center [978, 128] width 125 height 24
